Goal: Task Accomplishment & Management: Use online tool/utility

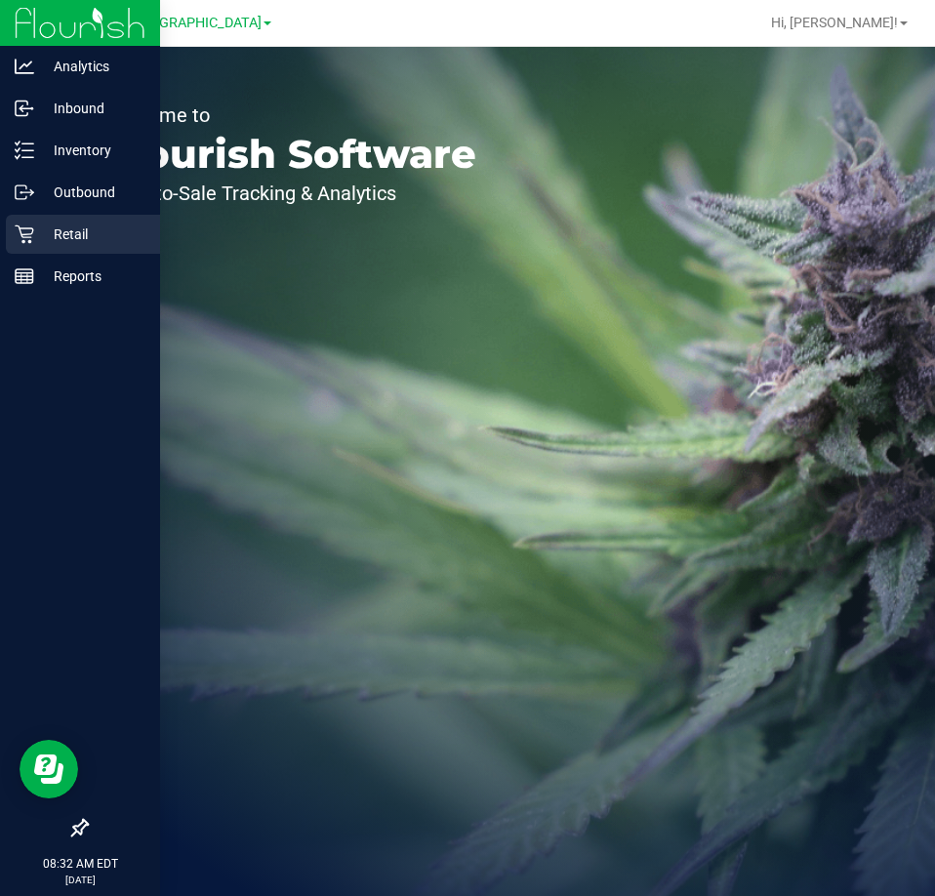
click at [19, 241] on icon at bounding box center [25, 235] width 20 height 20
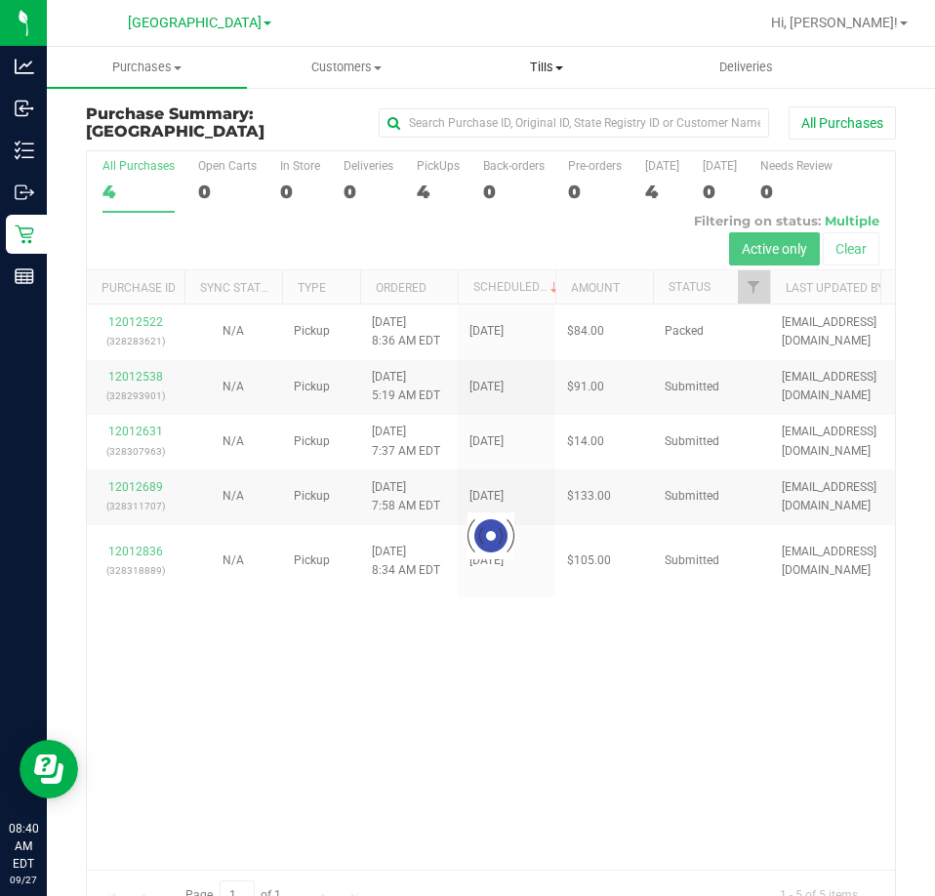
click at [528, 57] on uib-tab-heading "Tills Manage tills Reconcile e-payments" at bounding box center [547, 67] width 198 height 39
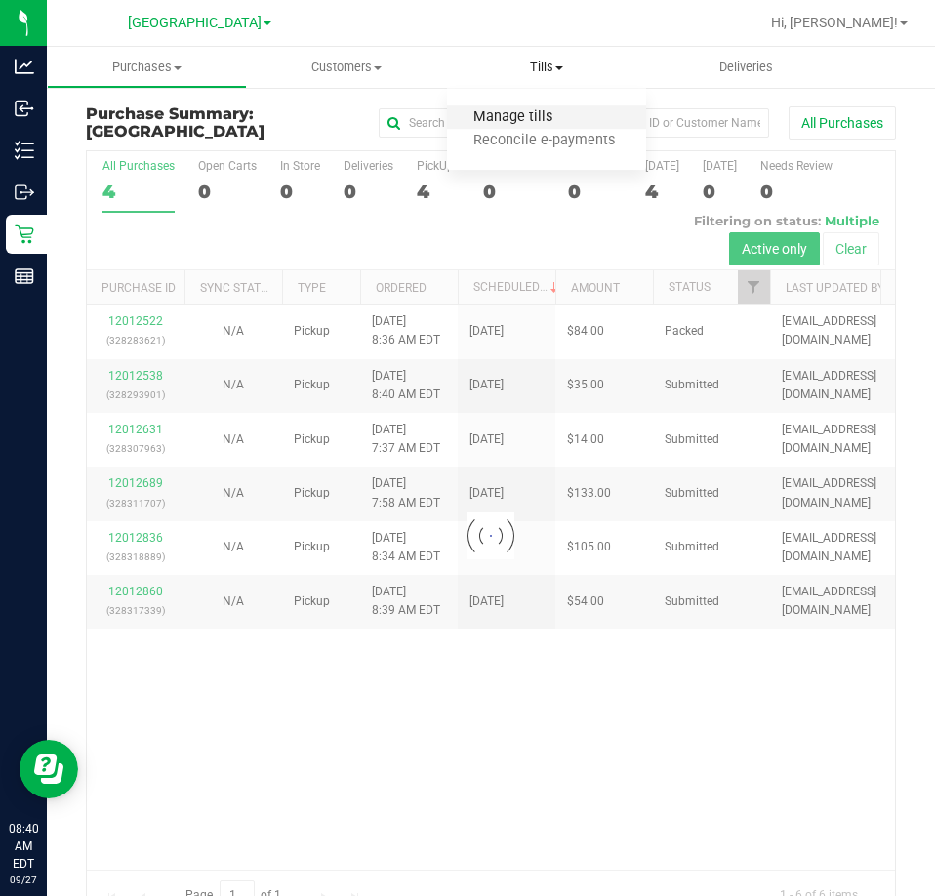
click at [521, 117] on span "Manage tills" at bounding box center [513, 117] width 132 height 17
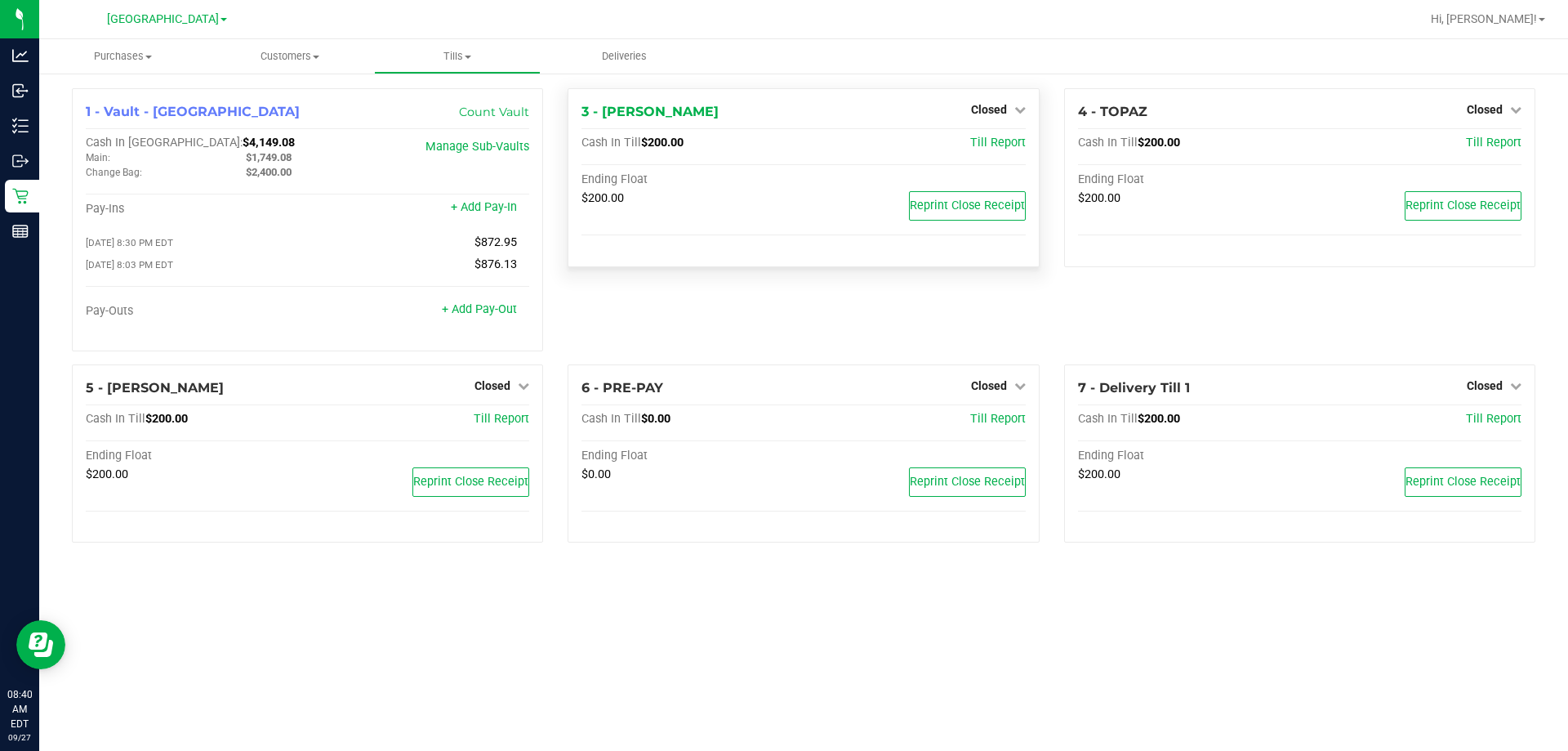
click at [781, 119] on div "Closed" at bounding box center [998, 109] width 54 height 19
click at [781, 113] on span "Closed" at bounding box center [989, 110] width 36 height 13
click at [781, 152] on div "Open Till" at bounding box center [988, 144] width 120 height 20
click at [781, 139] on link "Open Till" at bounding box center [989, 144] width 44 height 13
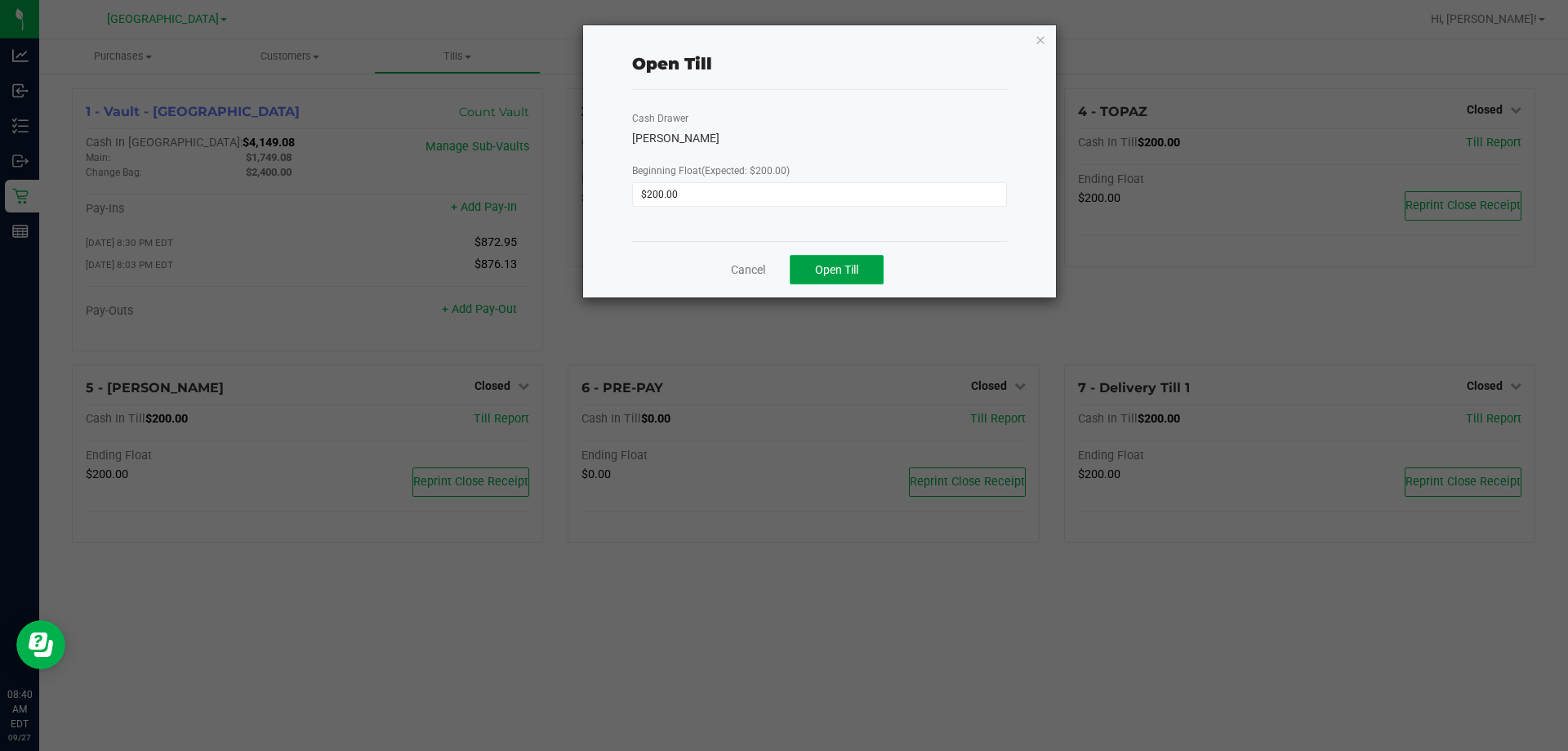
click at [781, 266] on button "Open Till" at bounding box center [837, 270] width 94 height 29
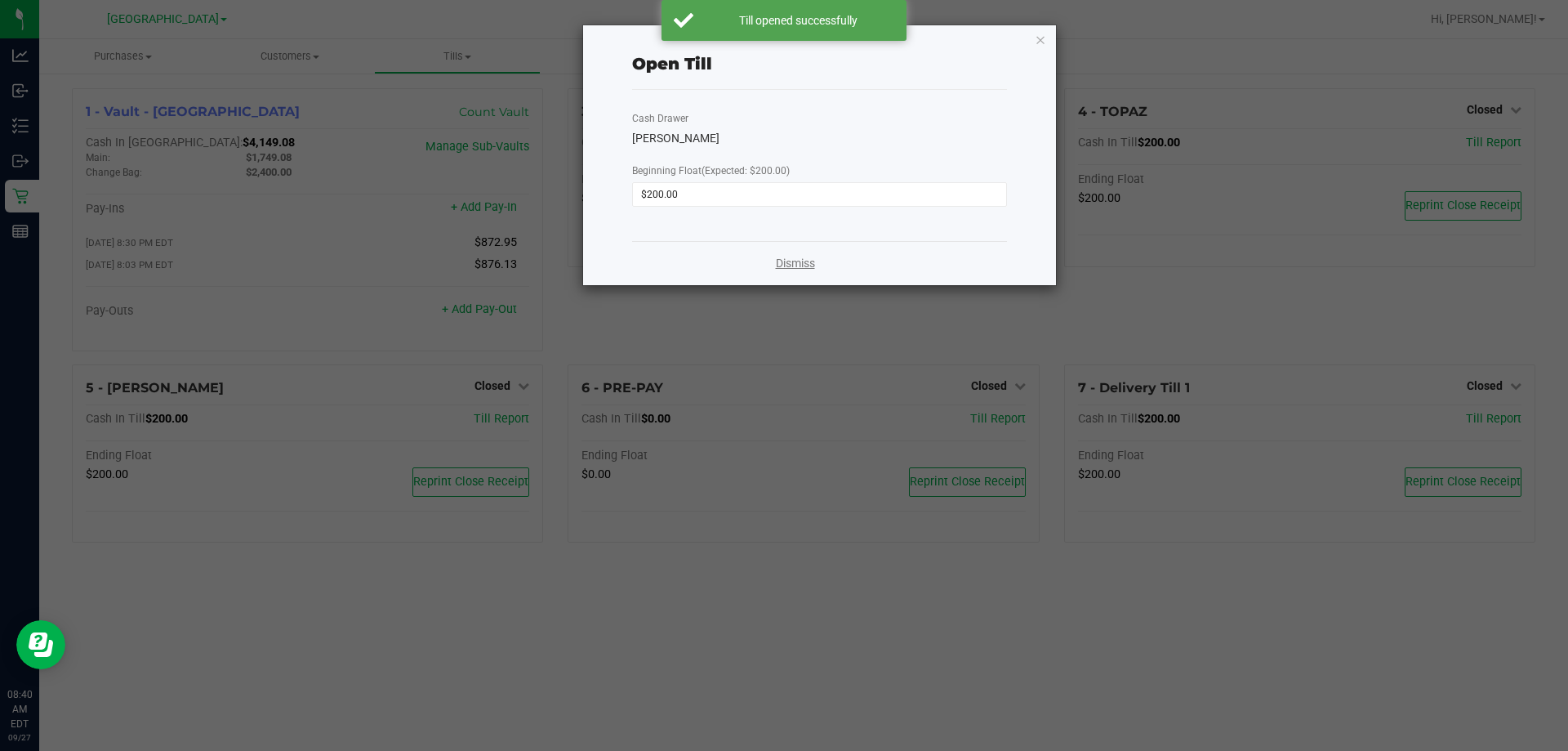
click at [781, 270] on link "Dismiss" at bounding box center [795, 264] width 39 height 17
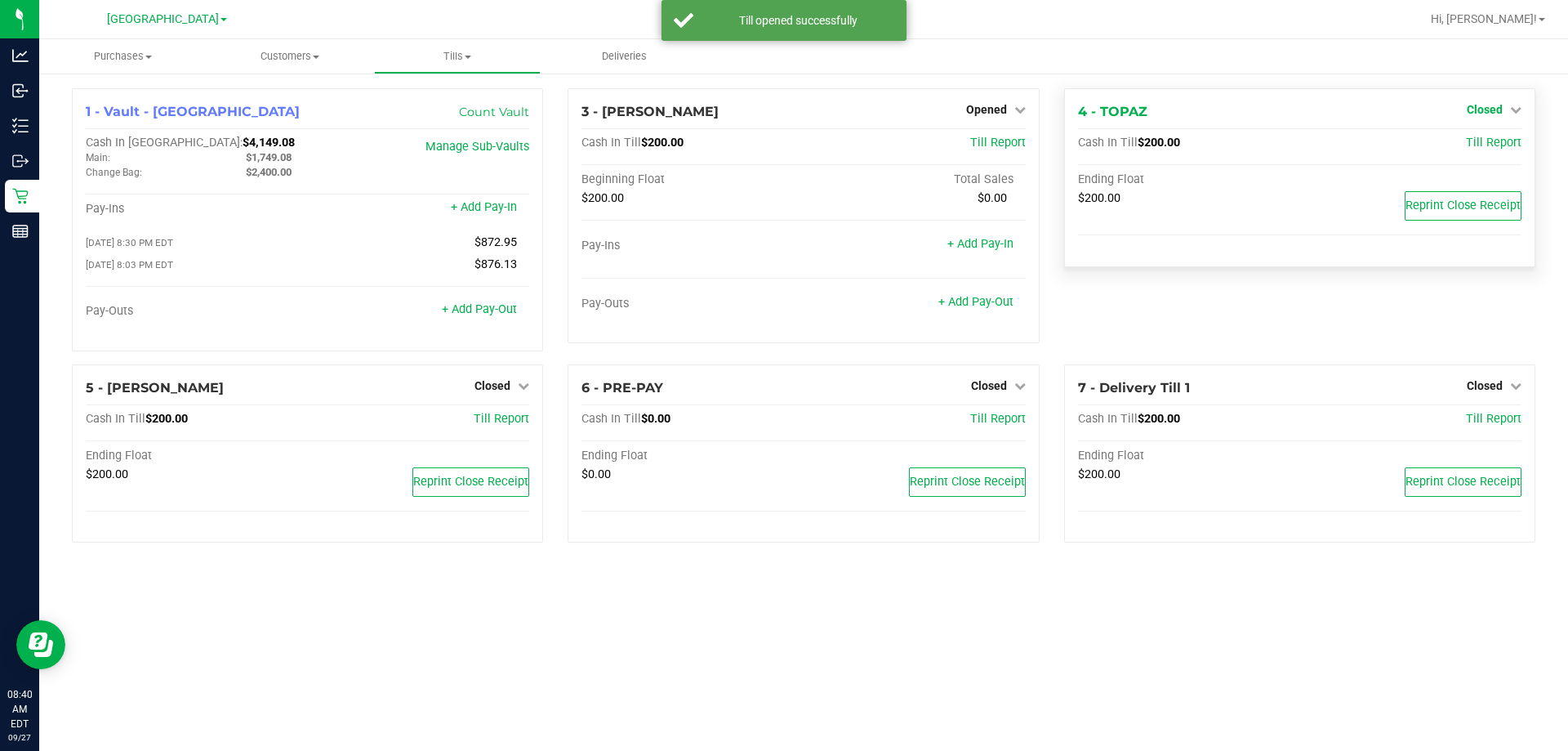
click at [781, 107] on span "Closed" at bounding box center [1484, 110] width 36 height 13
click at [781, 145] on div "Open Till" at bounding box center [1483, 144] width 120 height 20
click at [781, 145] on link "Open Till" at bounding box center [1484, 144] width 44 height 13
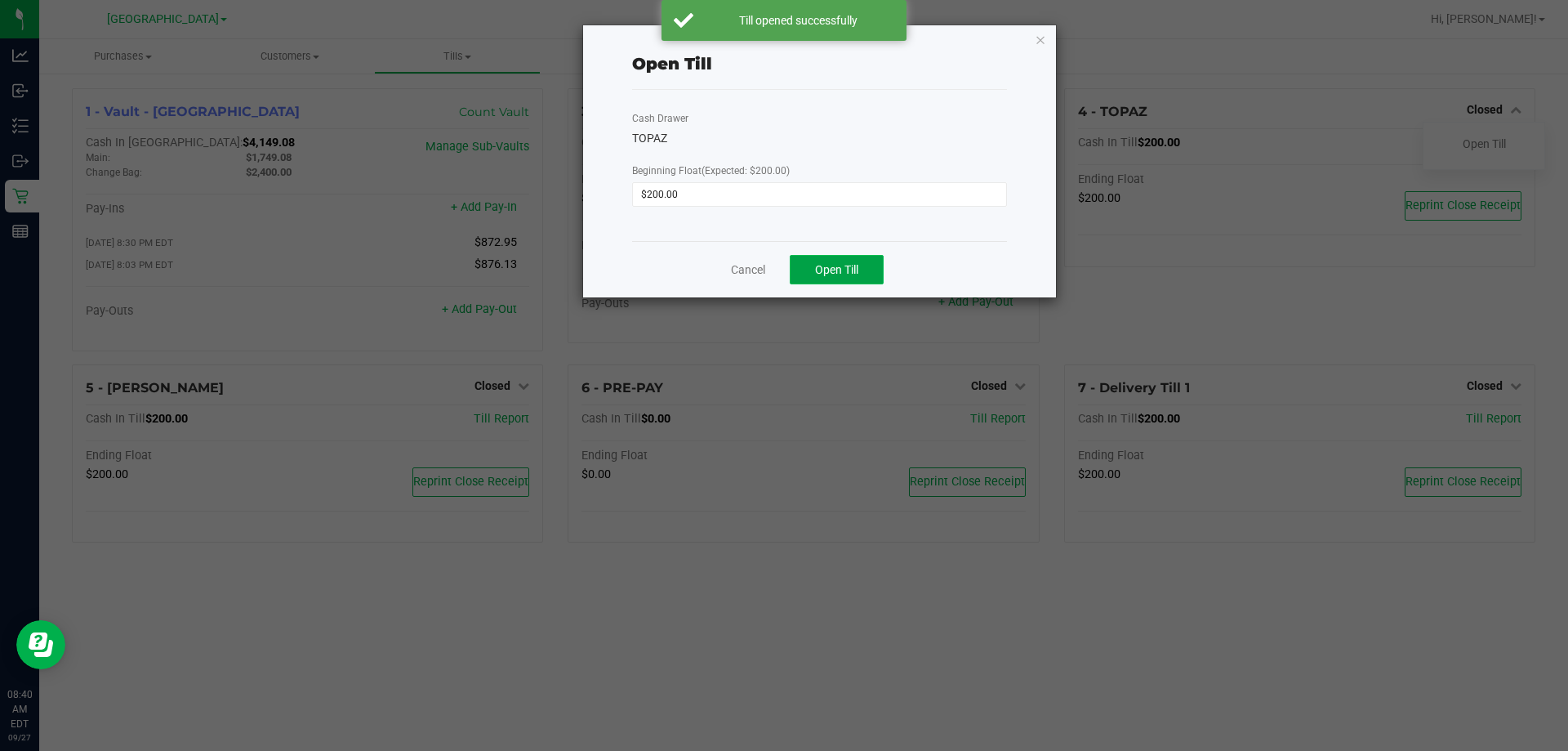
click at [781, 264] on span "Open Till" at bounding box center [837, 270] width 44 height 13
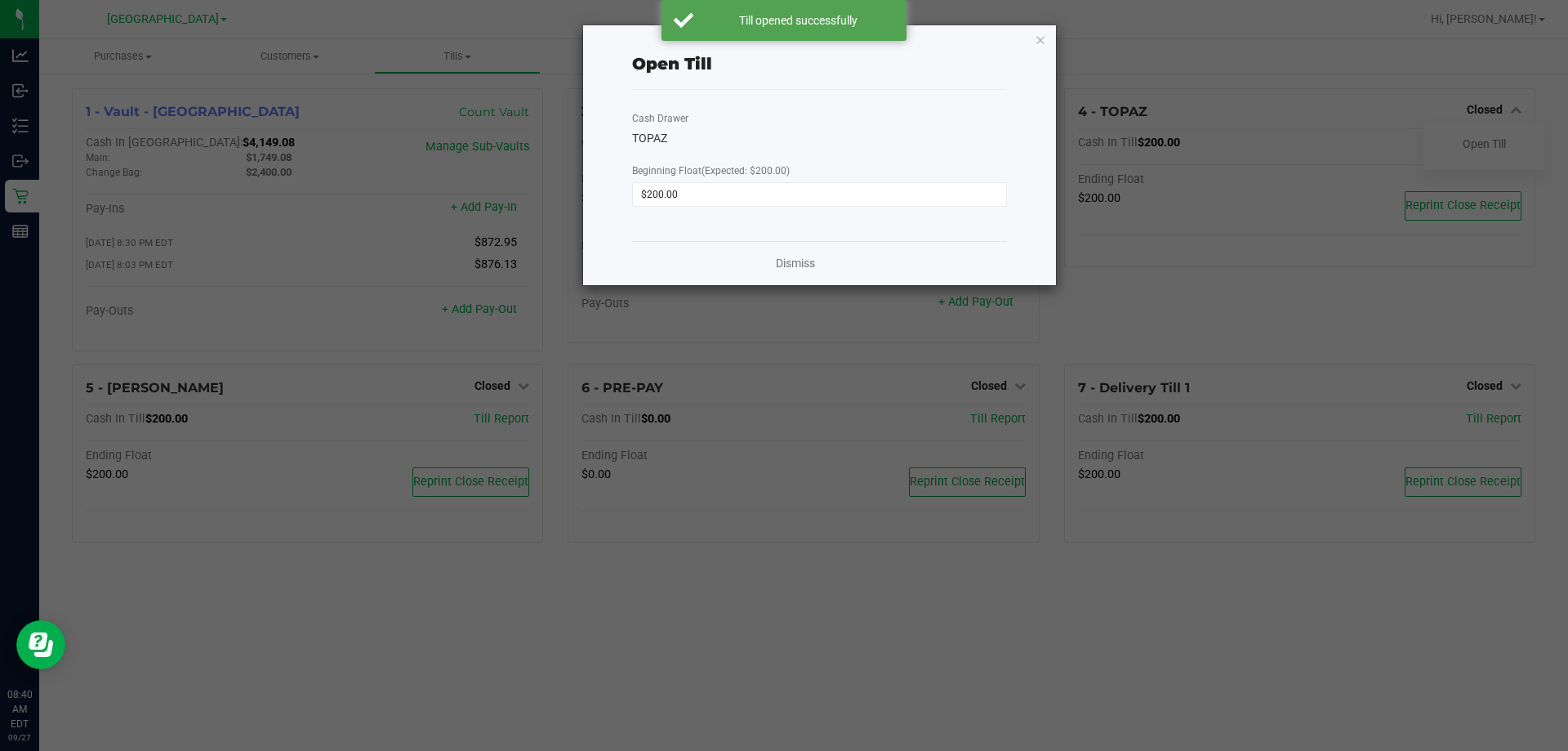
click at [781, 260] on div "Dismiss" at bounding box center [820, 263] width 375 height 44
click at [781, 267] on link "Dismiss" at bounding box center [795, 264] width 39 height 17
